Goal: Check status: Check status

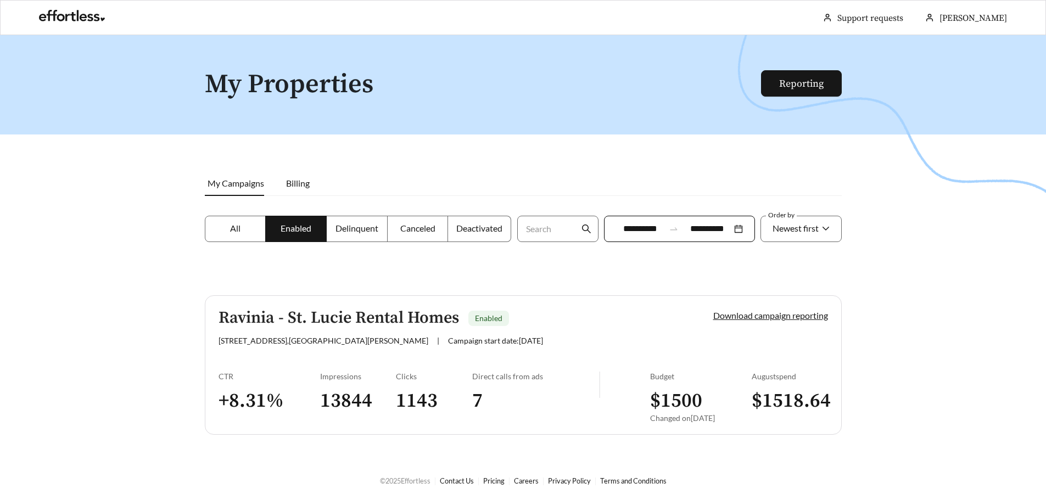
click at [264, 229] on label "All" at bounding box center [235, 229] width 61 height 26
click at [327, 237] on label "Delinquent" at bounding box center [357, 229] width 61 height 26
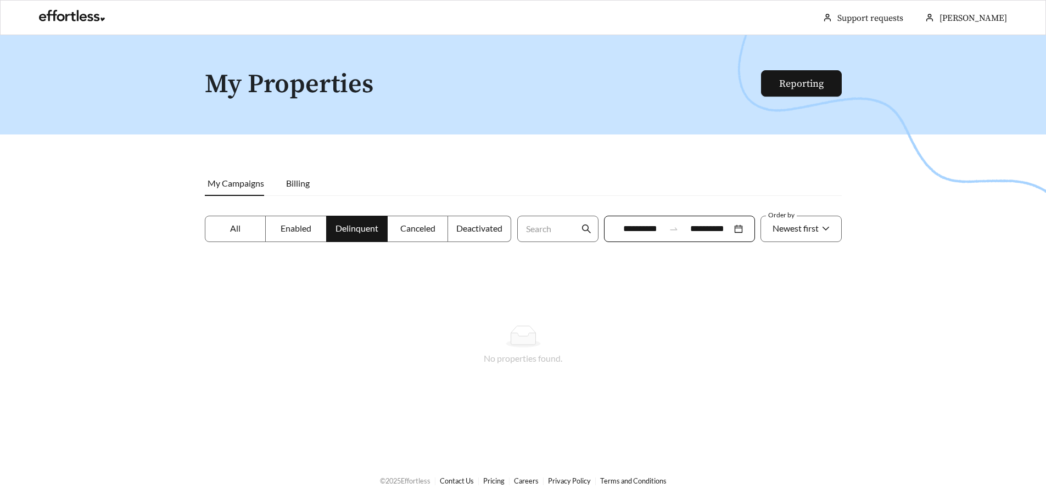
click at [256, 231] on label "All" at bounding box center [235, 229] width 61 height 26
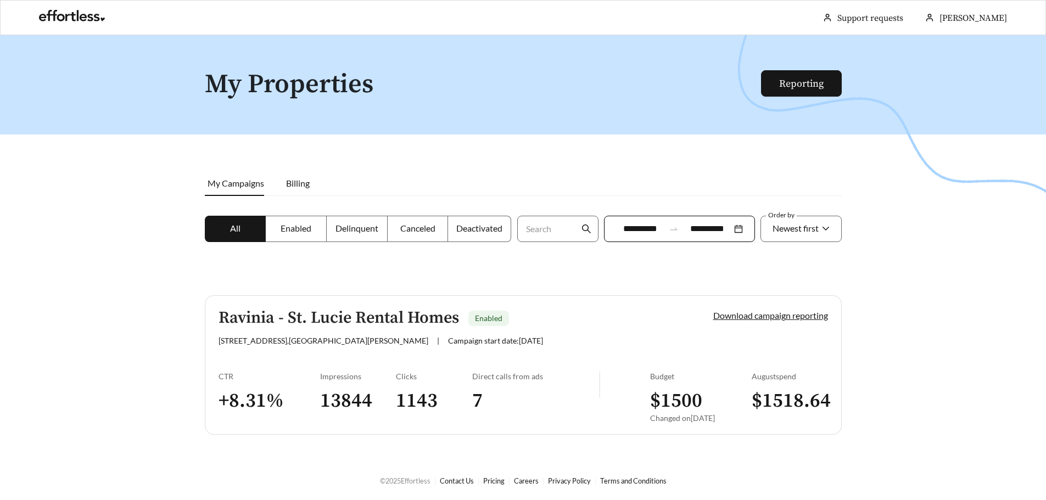
click at [252, 191] on li "My Campaigns" at bounding box center [240, 183] width 70 height 25
click at [321, 325] on h5 "Ravinia - St. Lucie Rental Homes" at bounding box center [339, 318] width 240 height 18
